Goal: Information Seeking & Learning: Find specific fact

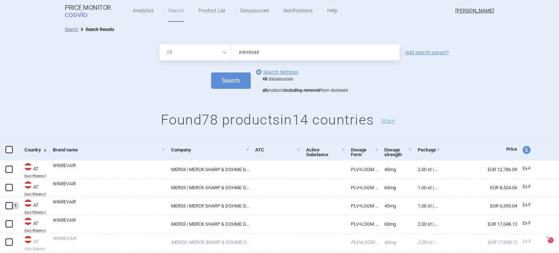
drag, startPoint x: 281, startPoint y: 56, endPoint x: 202, endPoint y: 61, distance: 78.7
click at [202, 41] on form "All Brand Name ATC Company Active Substance Country Newer than winrevair Add se…" at bounding box center [279, 68] width 559 height 49
type input "duvyzat"
click at [211, 41] on button "Search" at bounding box center [231, 80] width 40 height 16
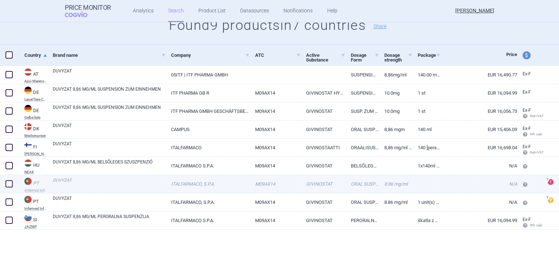
scroll to position [95, 0]
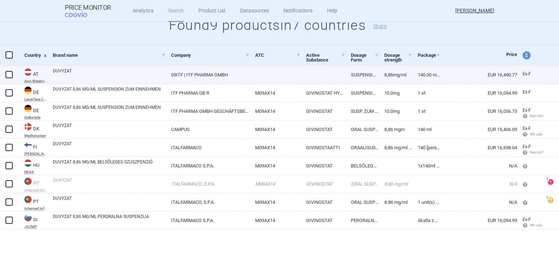
click at [230, 41] on link "05ITF | ITF PHARMA GMBH" at bounding box center [208, 75] width 84 height 18
select select "EUR"
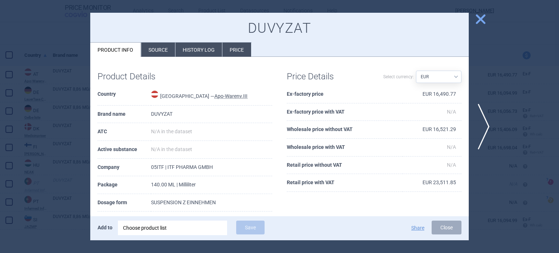
click at [56, 41] on div at bounding box center [279, 126] width 559 height 253
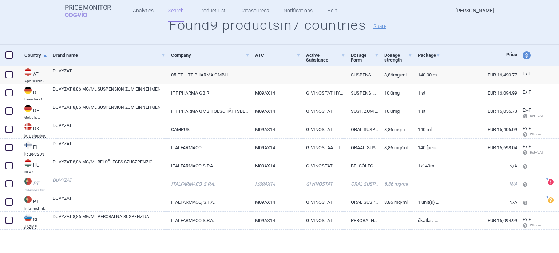
click at [10, 41] on span at bounding box center [8, 54] width 7 height 7
checkbox input "true"
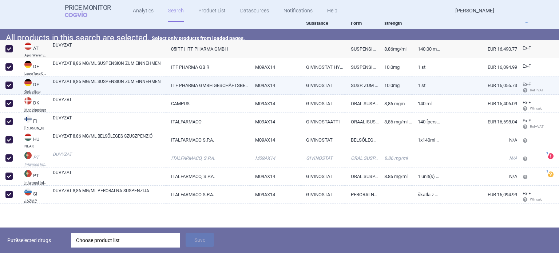
scroll to position [131, 0]
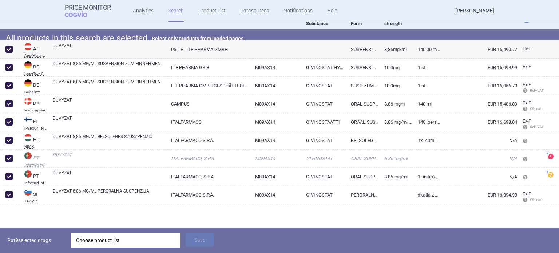
click at [92, 41] on div "Choose product list" at bounding box center [125, 240] width 99 height 15
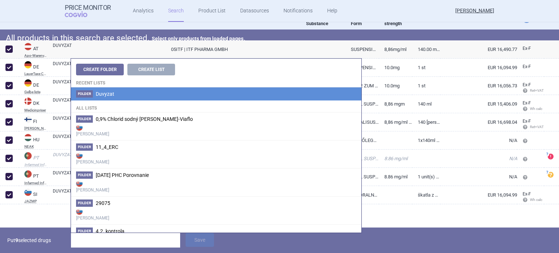
click at [143, 41] on li "Folder Duvyzat" at bounding box center [216, 93] width 290 height 13
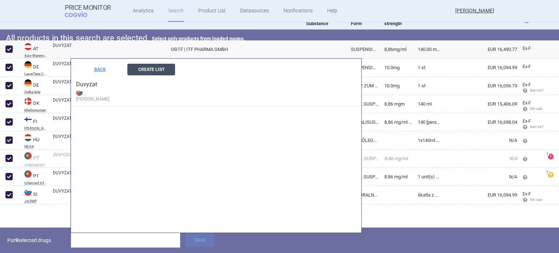
click at [155, 41] on button "Create List" at bounding box center [151, 70] width 48 height 12
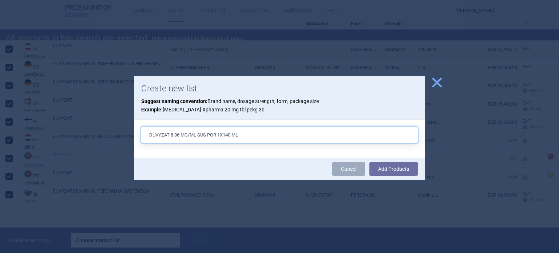
type input "DUVYZAT 8.86 MG/ML SUS POR 1X140 ML"
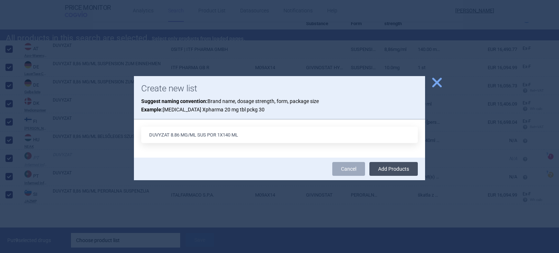
click at [230, 41] on button "Add Products" at bounding box center [393, 169] width 48 height 14
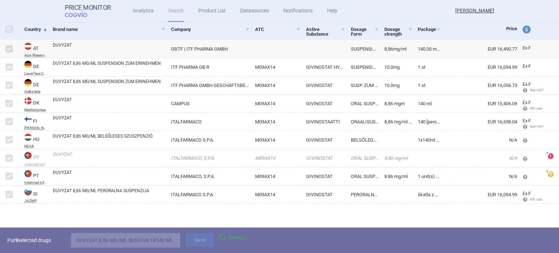
checkbox input "false"
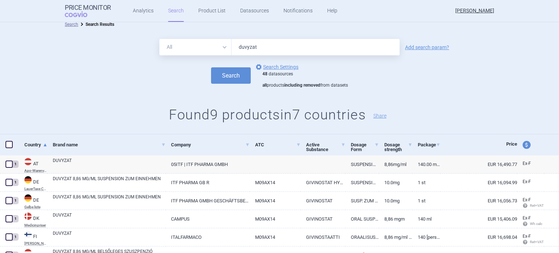
scroll to position [0, 0]
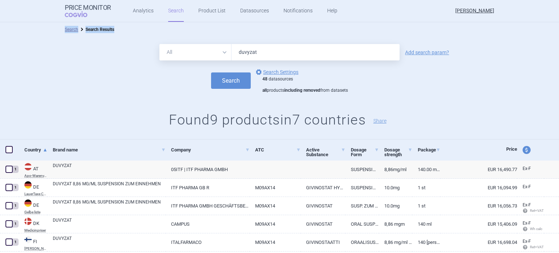
click at [219, 41] on div "Search Search Results All Brand Name ATC Company Active Substance Country Newer…" at bounding box center [279, 137] width 559 height 231
click at [230, 41] on input "duvyzat" at bounding box center [315, 52] width 168 height 16
paste input "Ardeaelytosol"
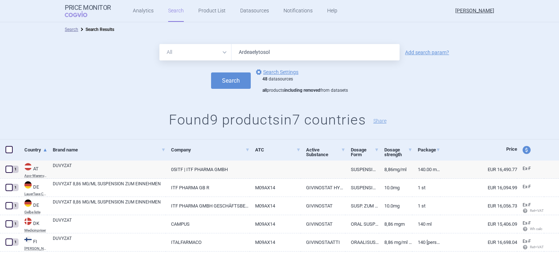
type input "Ardeaelytosol"
click at [211, 41] on button "Search" at bounding box center [231, 80] width 40 height 16
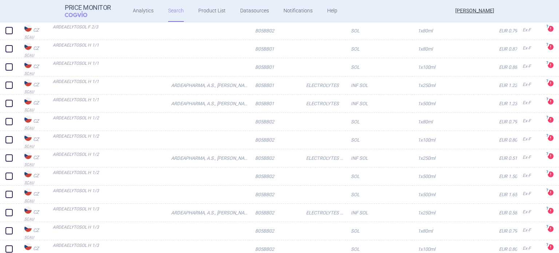
scroll to position [1750, 0]
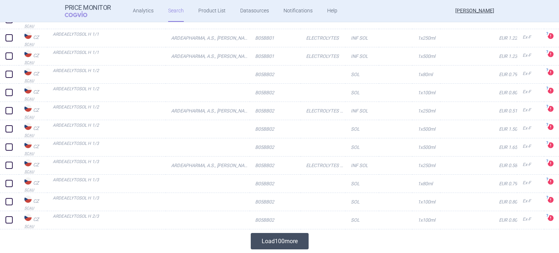
click at [230, 41] on button "Load 100 more" at bounding box center [280, 241] width 58 height 16
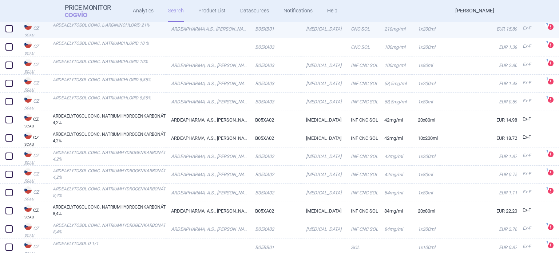
scroll to position [207, 0]
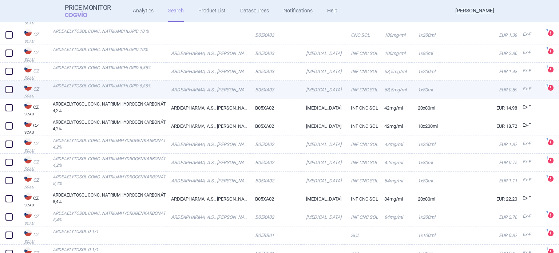
click at [198, 41] on link "ARDEAPHARMA, A.S., [PERSON_NAME]" at bounding box center [208, 90] width 84 height 18
select select "EUR"
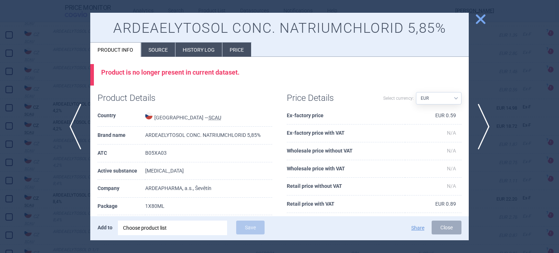
click at [189, 41] on li "History log" at bounding box center [198, 50] width 47 height 14
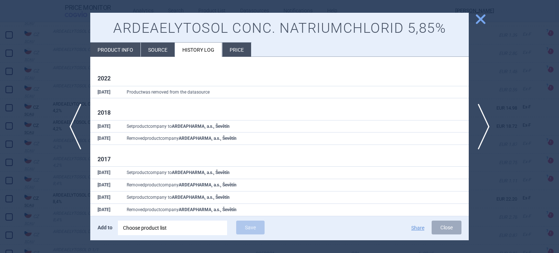
click at [163, 41] on li "Source" at bounding box center [158, 50] width 34 height 14
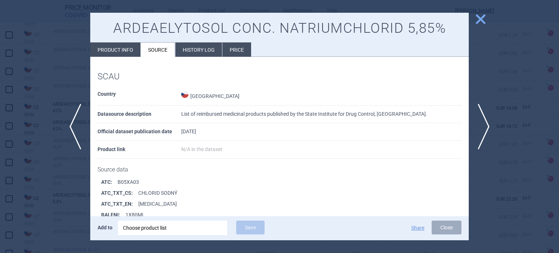
click at [120, 41] on li "Product info" at bounding box center [115, 50] width 50 height 14
select select "EUR"
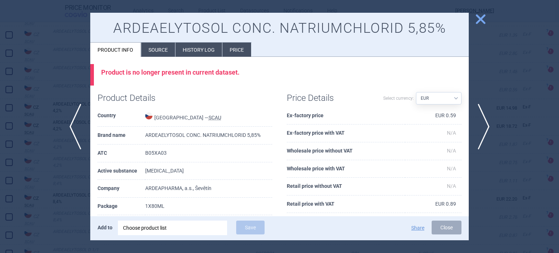
click at [230, 41] on div at bounding box center [279, 126] width 559 height 253
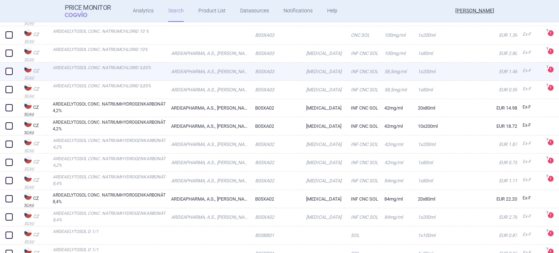
click at [230, 41] on link "[MEDICAL_DATA]" at bounding box center [323, 72] width 45 height 18
select select "EUR"
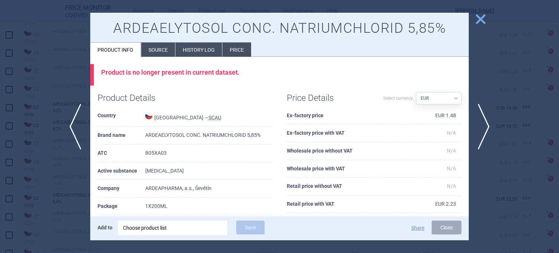
click at [204, 41] on li "History log" at bounding box center [198, 50] width 47 height 14
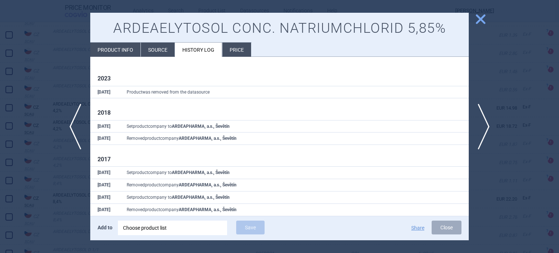
click at [230, 22] on button "close" at bounding box center [478, 20] width 18 height 14
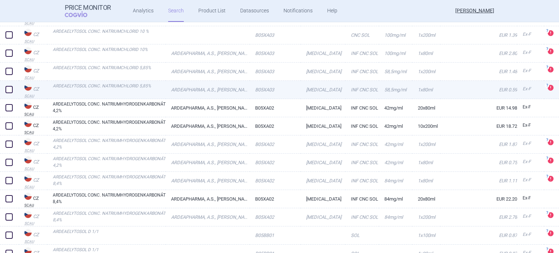
click at [230, 41] on link "[MEDICAL_DATA]" at bounding box center [323, 90] width 45 height 18
select select "EUR"
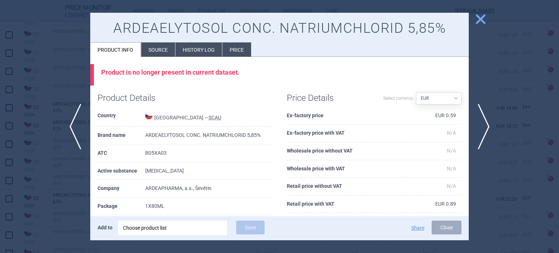
click at [183, 41] on li "History log" at bounding box center [198, 50] width 47 height 14
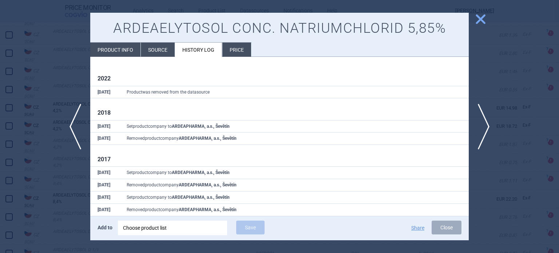
click at [147, 41] on li "Source" at bounding box center [158, 50] width 34 height 14
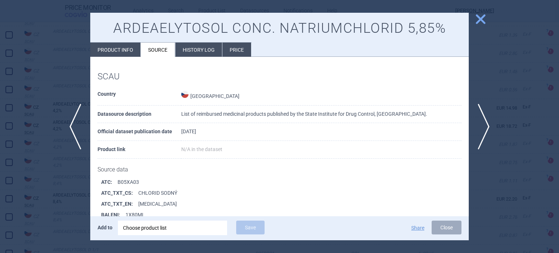
click at [124, 41] on li "Product info" at bounding box center [115, 50] width 50 height 14
select select "EUR"
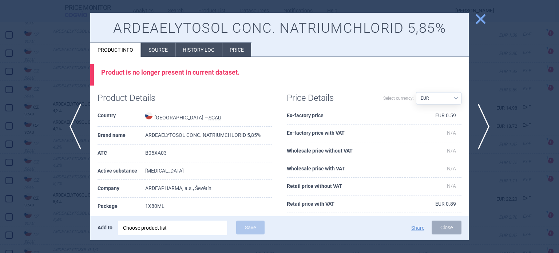
click at [230, 19] on span "close" at bounding box center [480, 19] width 13 height 13
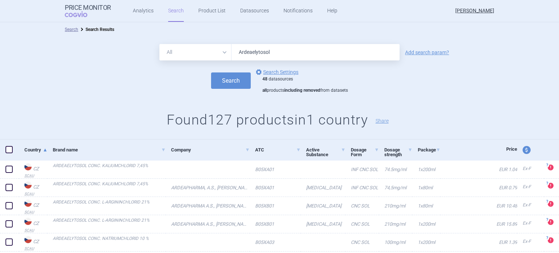
drag, startPoint x: 282, startPoint y: 56, endPoint x: 220, endPoint y: 53, distance: 61.9
click at [220, 41] on div "All Brand Name ATC Company Active Substance Country Newer than Ardeaelytosol" at bounding box center [279, 52] width 240 height 16
type input "mucoclear"
click at [230, 41] on button "Search" at bounding box center [231, 80] width 40 height 16
